Goal: Task Accomplishment & Management: Manage account settings

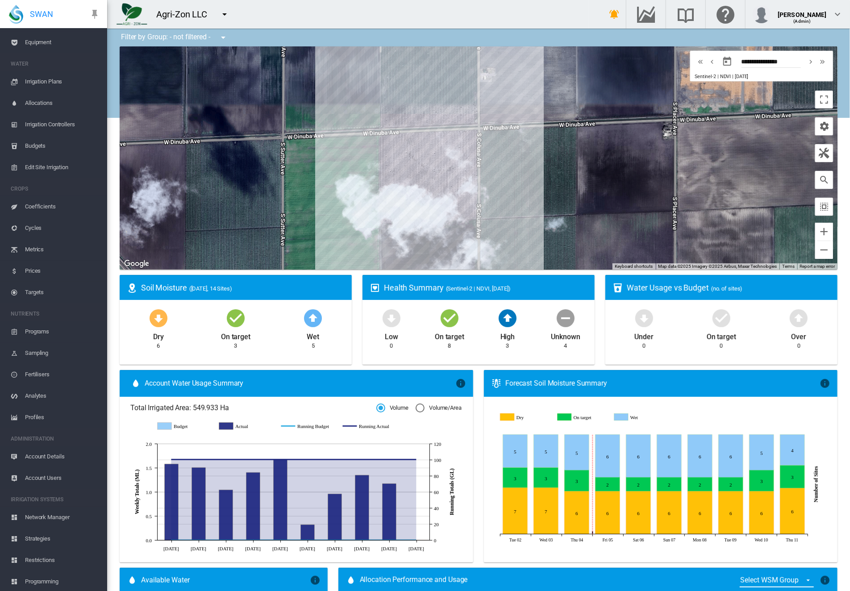
scroll to position [101, 0]
click at [821, 13] on div "[PERSON_NAME]" at bounding box center [802, 11] width 49 height 9
click at [809, 40] on button "My Profile" at bounding box center [799, 43] width 86 height 14
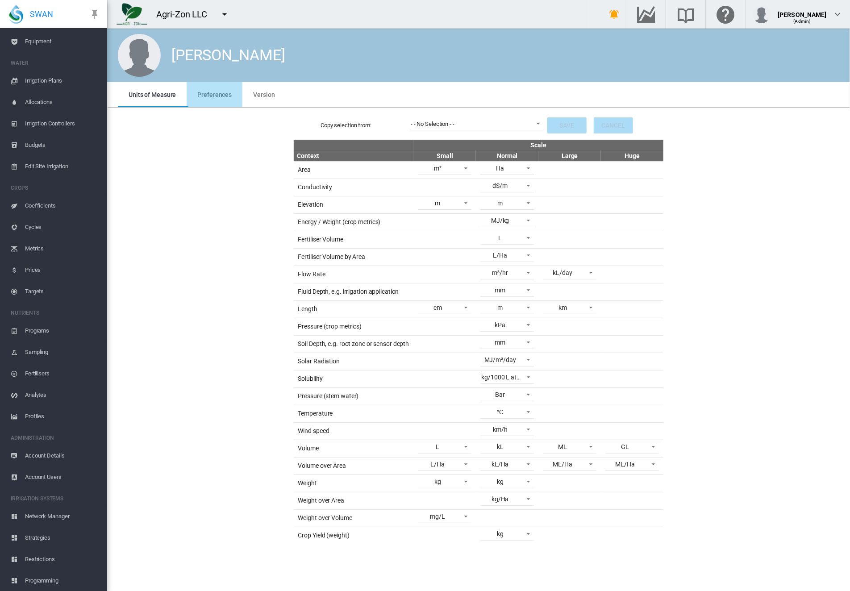
click at [224, 92] on span "Preferences" at bounding box center [214, 94] width 34 height 7
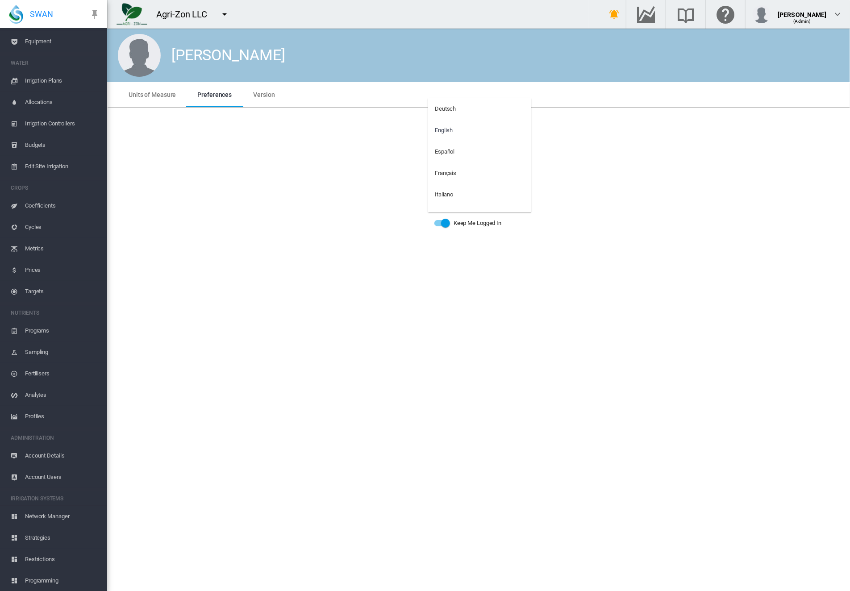
click at [454, 129] on md-option "English" at bounding box center [480, 130] width 104 height 21
click at [454, 129] on span "English" at bounding box center [471, 131] width 73 height 8
click at [446, 112] on div "Deutsch" at bounding box center [445, 109] width 21 height 8
click at [518, 129] on span "Language: \a Deutsch\a" at bounding box center [515, 129] width 11 height 8
click at [484, 170] on md-option "Español" at bounding box center [480, 173] width 104 height 21
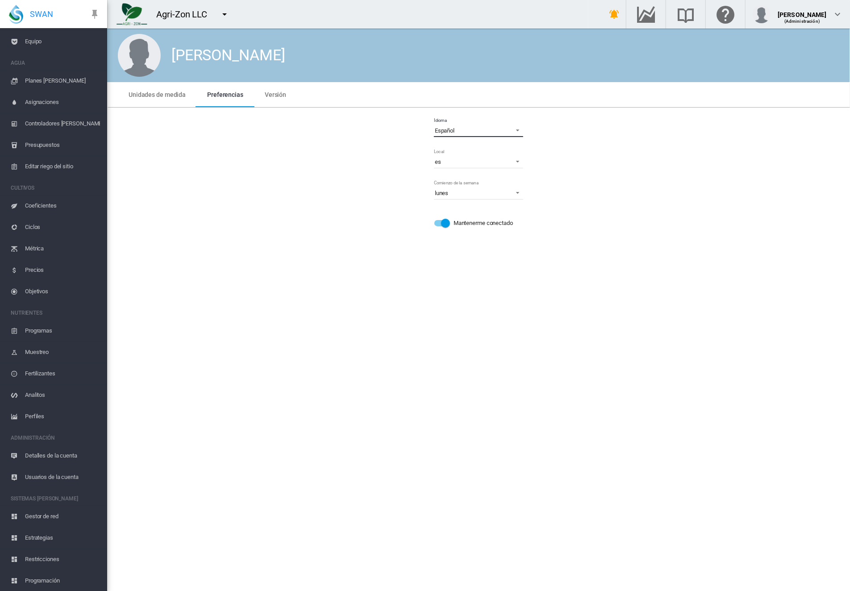
click at [518, 131] on span "Language: \a Español\a" at bounding box center [515, 129] width 11 height 8
click at [460, 108] on md-option "English" at bounding box center [480, 108] width 104 height 21
click at [455, 132] on span "English" at bounding box center [471, 131] width 73 height 8
click at [458, 150] on md-option "Español" at bounding box center [480, 151] width 104 height 21
click at [454, 128] on div "Español" at bounding box center [445, 130] width 20 height 7
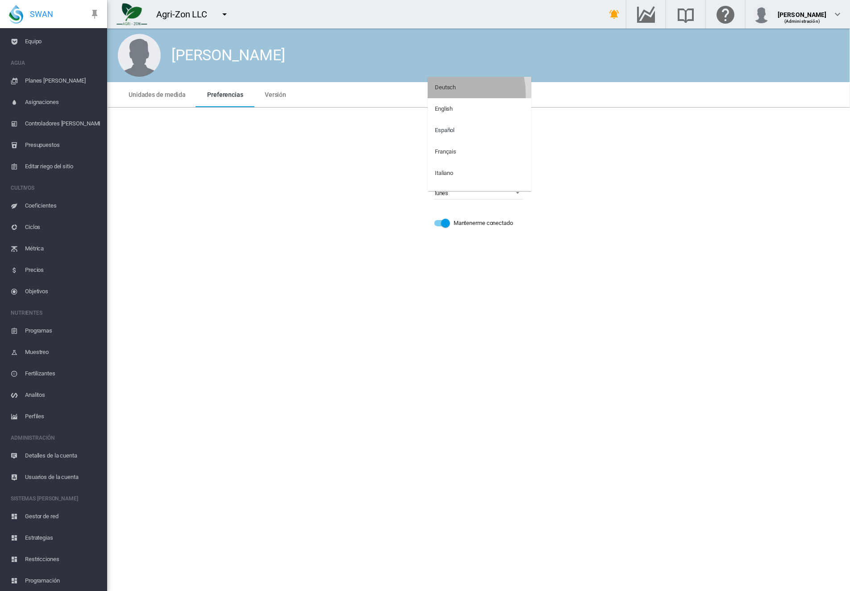
click at [453, 93] on md-option "Deutsch" at bounding box center [480, 87] width 104 height 21
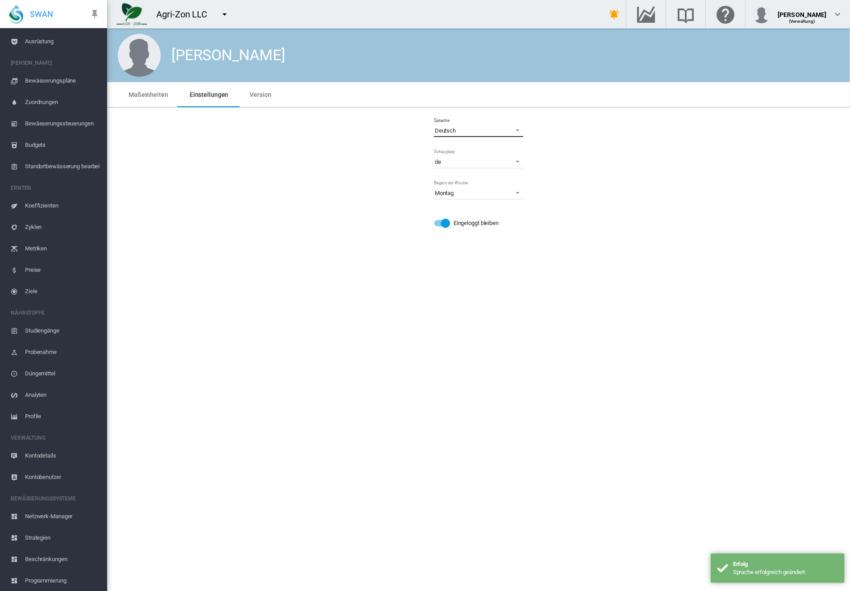
click at [451, 127] on md-select-value "Deutsch" at bounding box center [478, 130] width 89 height 13
click at [454, 194] on div "Français" at bounding box center [445, 195] width 21 height 8
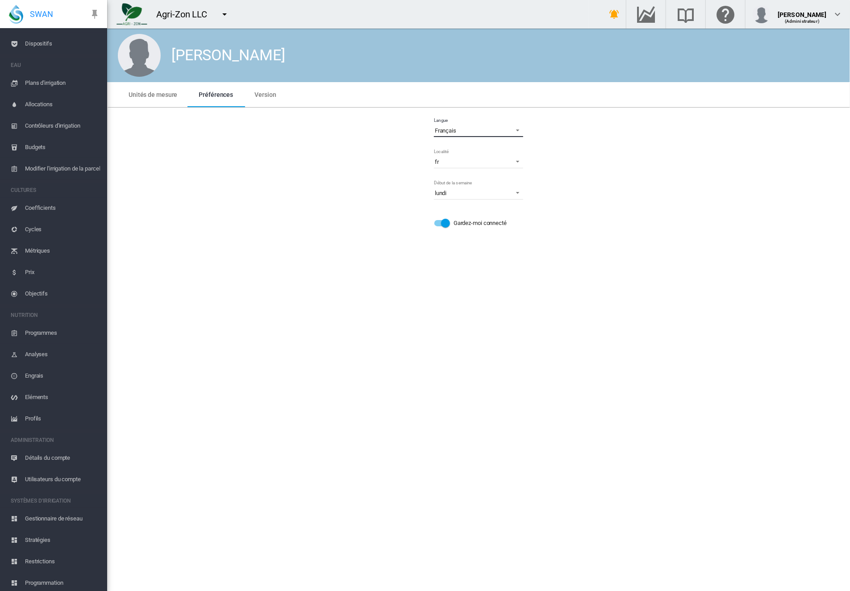
scroll to position [101, 0]
click at [469, 126] on md-select-value "Français" at bounding box center [478, 130] width 89 height 13
click at [455, 87] on md-option "English" at bounding box center [480, 87] width 104 height 21
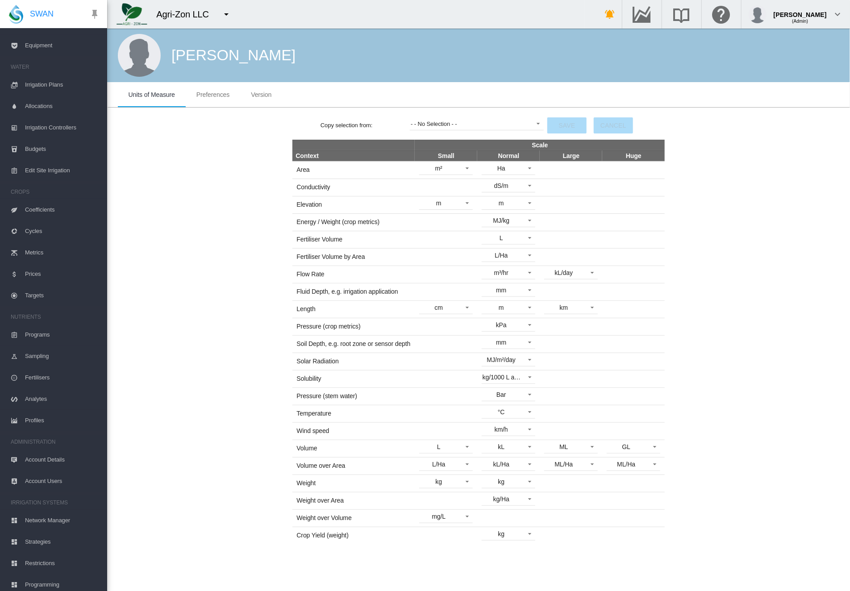
scroll to position [101, 0]
click at [49, 513] on span "Network Manager" at bounding box center [62, 516] width 75 height 21
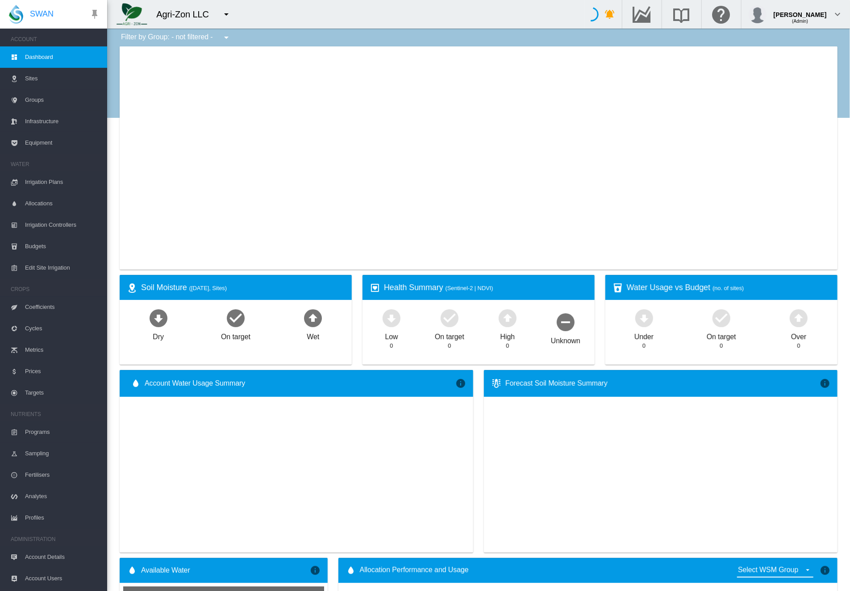
type input "**********"
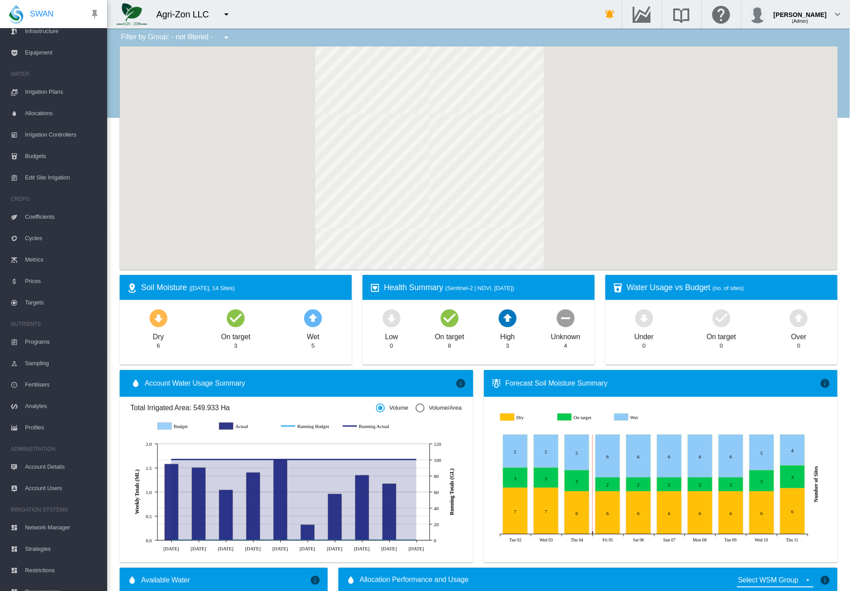
scroll to position [101, 0]
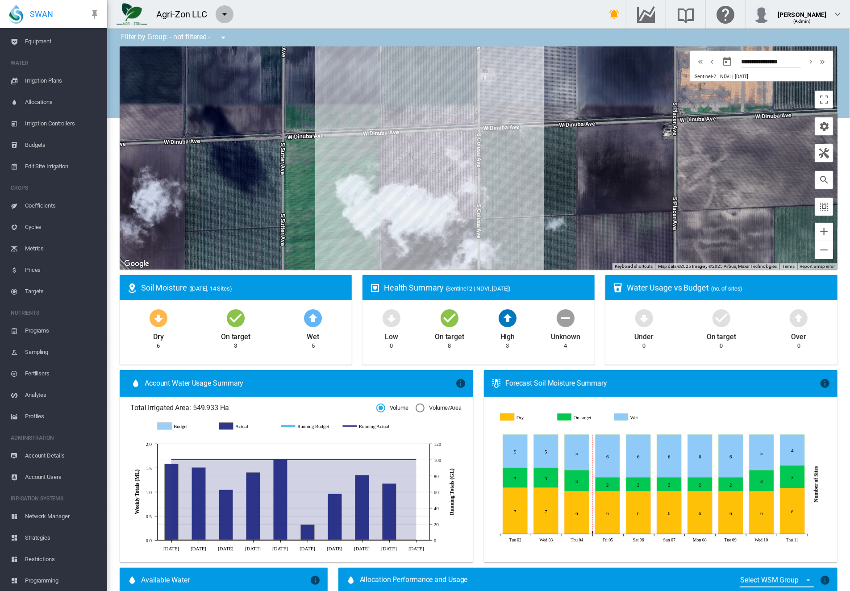
click at [228, 16] on md-icon "icon-menu-down" at bounding box center [224, 14] width 11 height 11
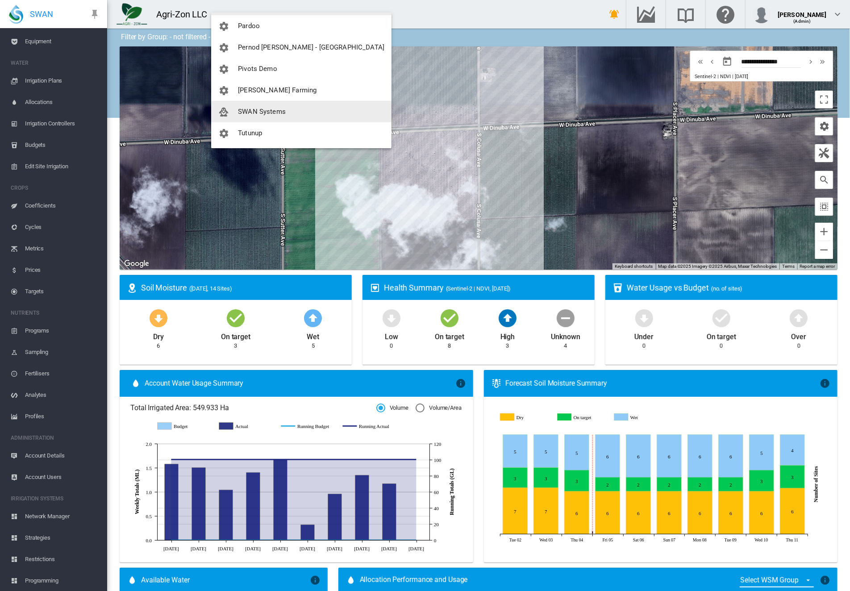
scroll to position [248, 0]
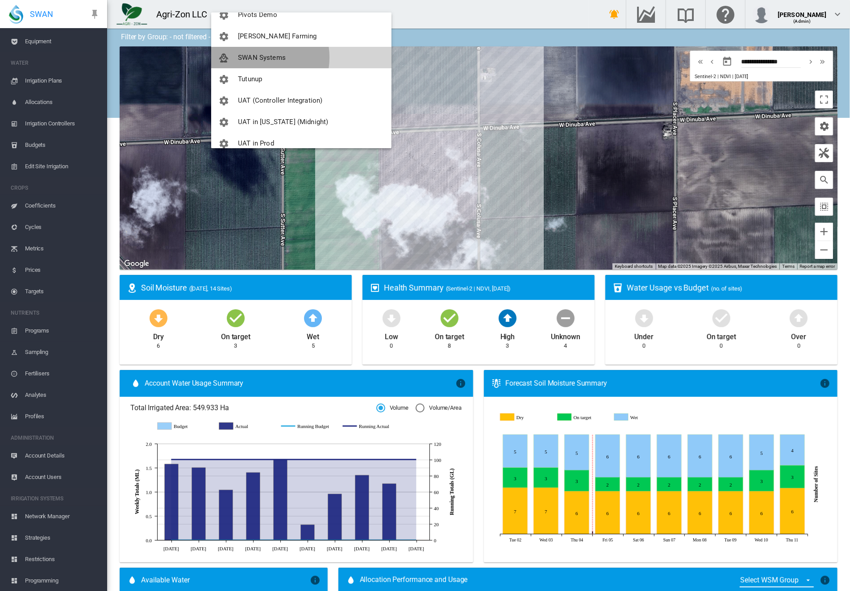
click at [256, 57] on span "SWAN Systems" at bounding box center [262, 58] width 48 height 8
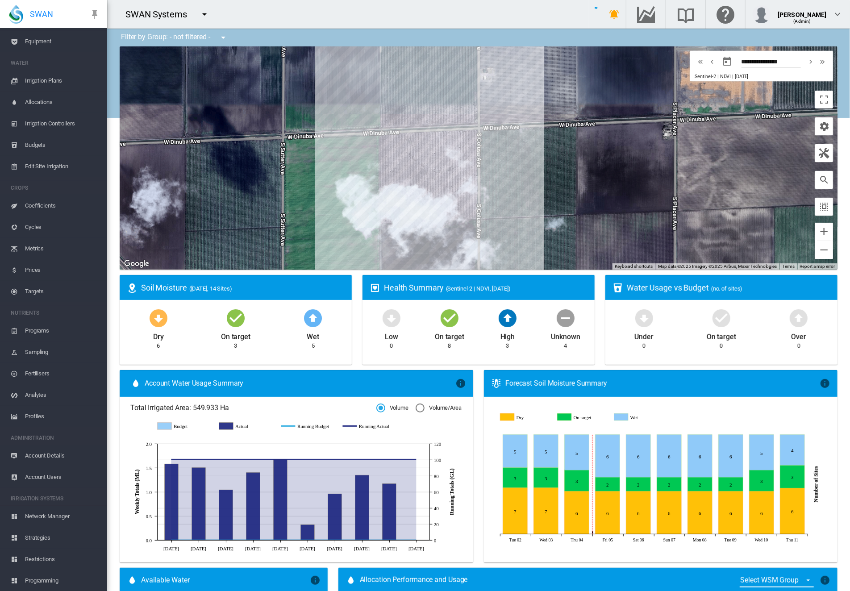
scroll to position [58, 0]
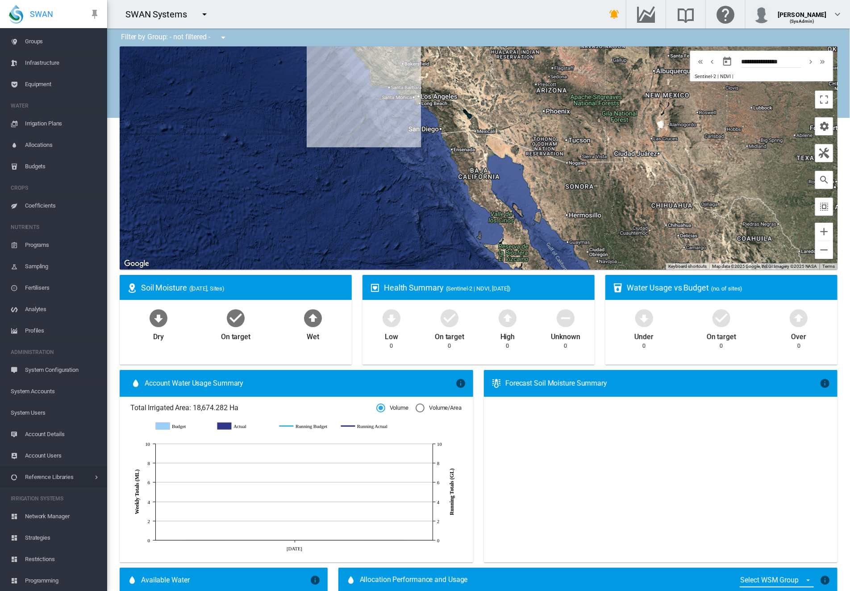
click at [83, 476] on span "Reference Libraries" at bounding box center [59, 477] width 68 height 21
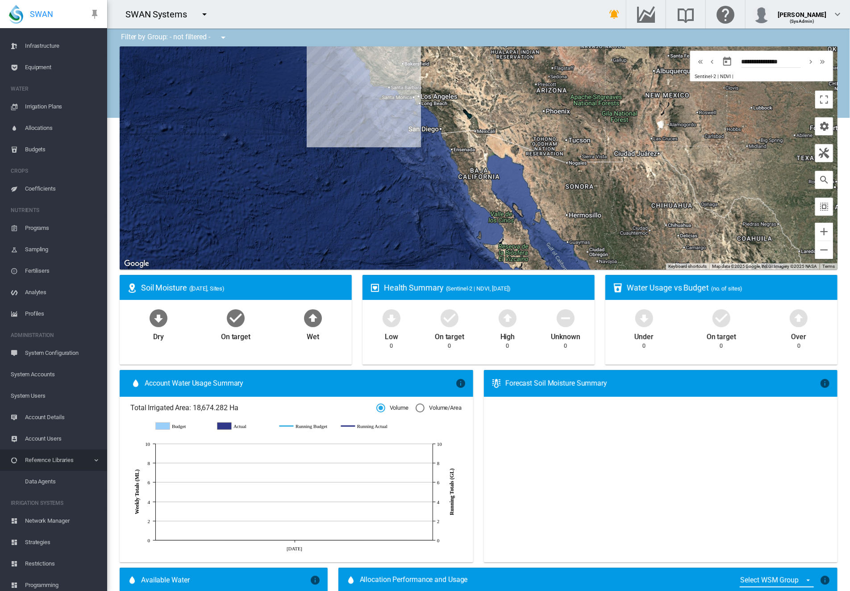
scroll to position [80, 0]
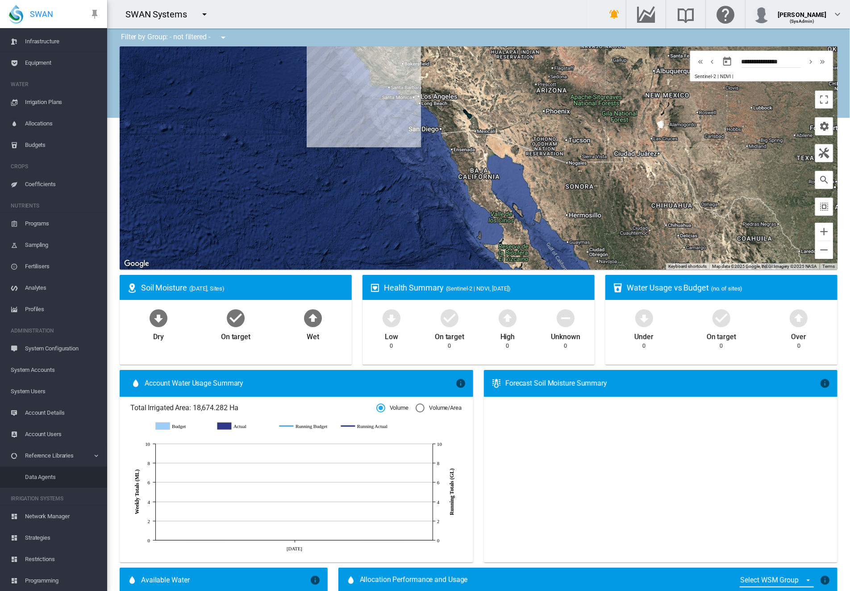
click at [65, 475] on span "Data Agents" at bounding box center [62, 477] width 75 height 21
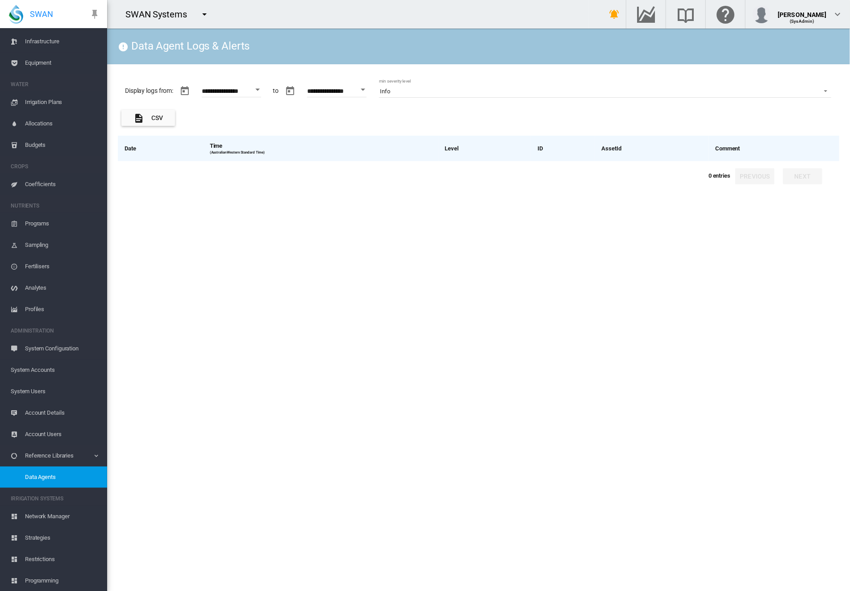
click at [193, 16] on div "SWAN Systems" at bounding box center [160, 14] width 70 height 13
click at [203, 13] on md-icon "icon-menu-down" at bounding box center [204, 14] width 11 height 11
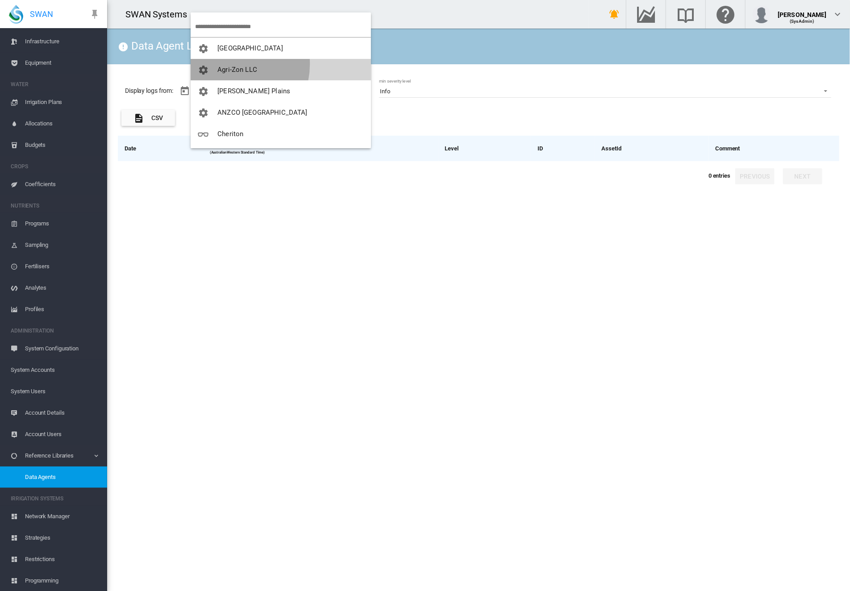
click at [228, 63] on button "Agri-Zon LLC" at bounding box center [281, 69] width 180 height 21
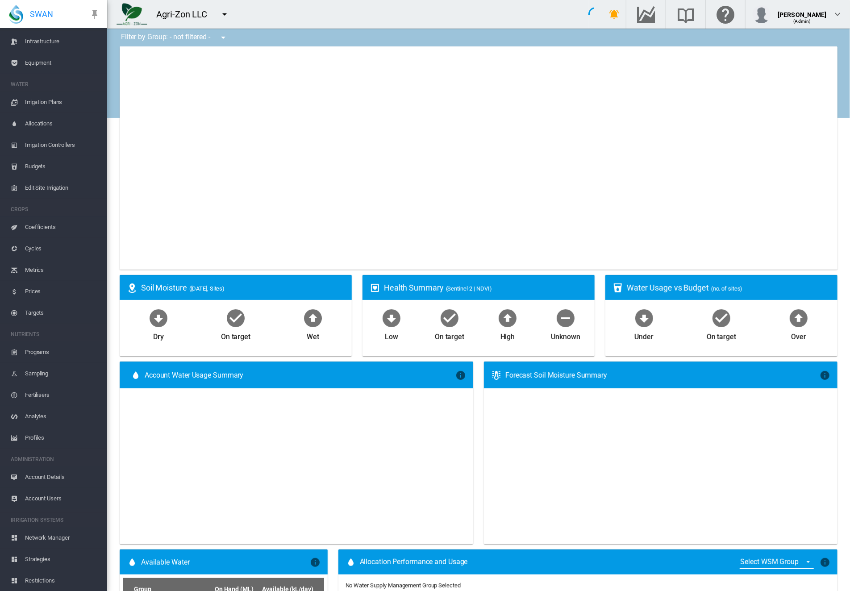
type input "**********"
